Goal: Task Accomplishment & Management: Manage account settings

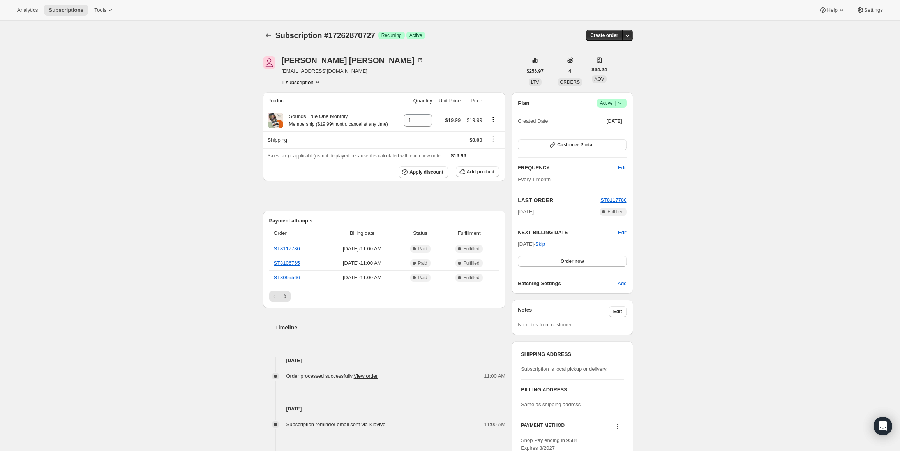
click at [608, 98] on div "Plan Success Active | Created Date [DATE] Customer Portal FREQUENCY Edit Every …" at bounding box center [572, 193] width 121 height 202
click at [610, 104] on span "Active |" at bounding box center [612, 103] width 24 height 8
click at [609, 135] on span "Cancel subscription" at bounding box center [615, 132] width 44 height 6
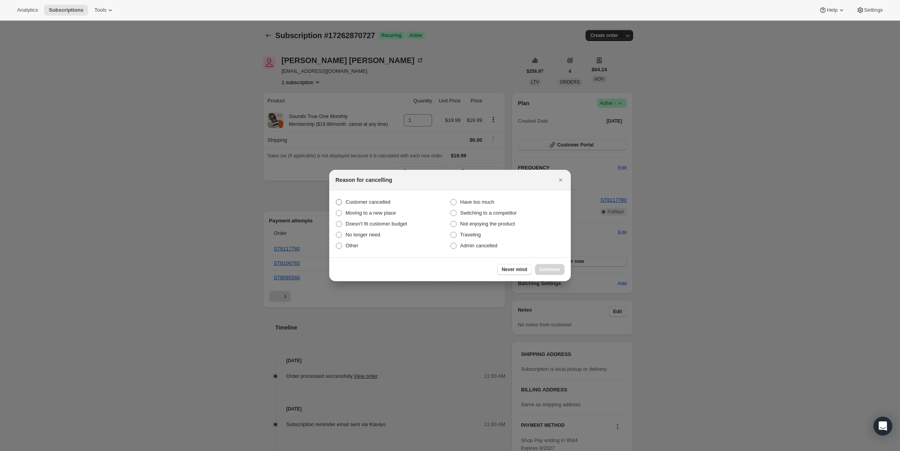
click at [370, 202] on span "Customer cancelled" at bounding box center [368, 202] width 45 height 6
click at [336, 200] on input "Customer cancelled" at bounding box center [336, 199] width 0 height 0
radio input "true"
click at [547, 265] on button "Continue" at bounding box center [550, 269] width 30 height 11
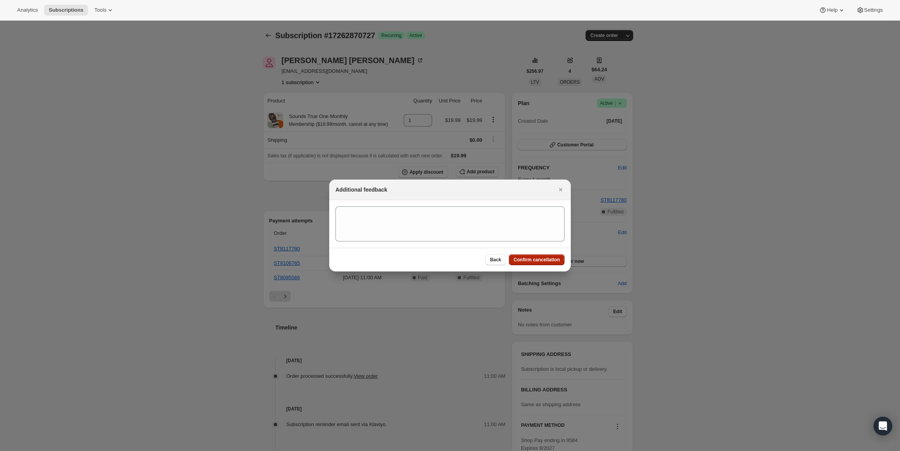
click at [547, 264] on button "Confirm cancellation" at bounding box center [537, 260] width 56 height 11
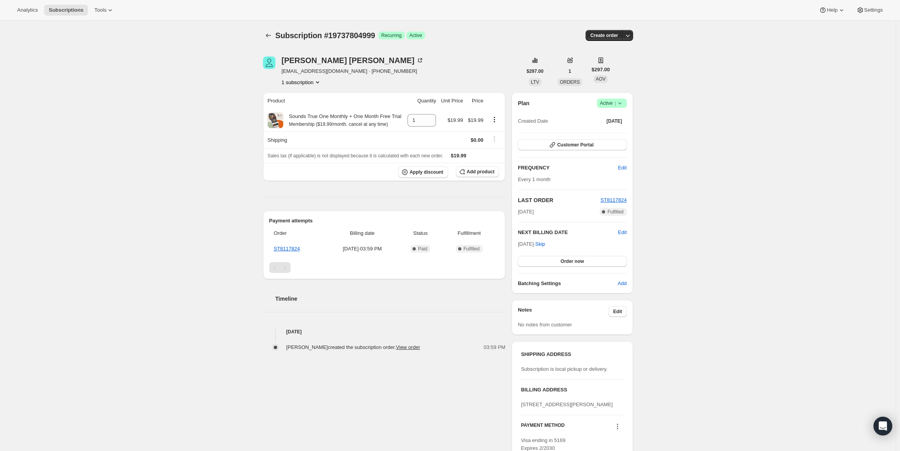
click at [611, 99] on span "Success Active |" at bounding box center [612, 103] width 30 height 9
click at [607, 116] on span "Pause subscription" at bounding box center [614, 119] width 43 height 6
